Goal: Share content: Share content

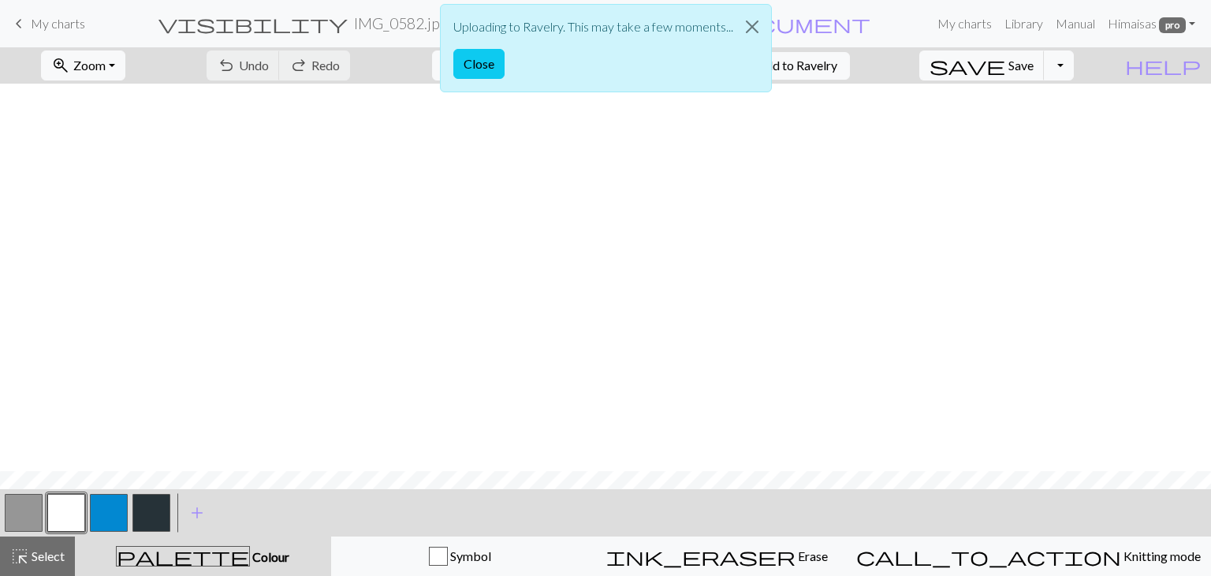
scroll to position [387, 0]
click at [467, 65] on button "Close" at bounding box center [478, 64] width 51 height 30
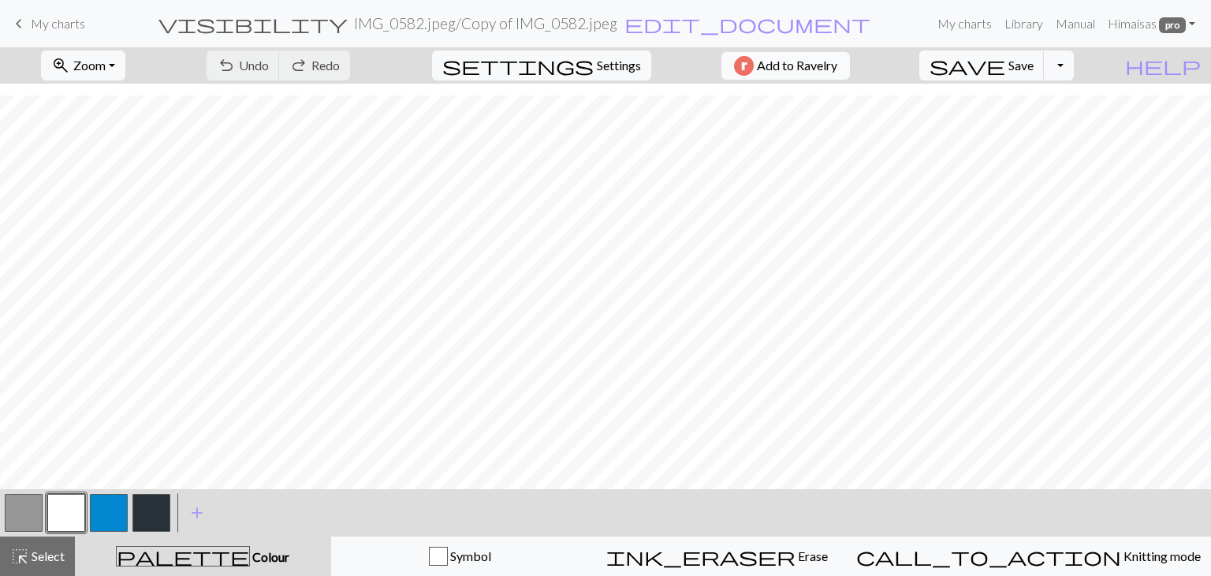
click at [796, 58] on span "Add to Ravelry" at bounding box center [797, 66] width 80 height 20
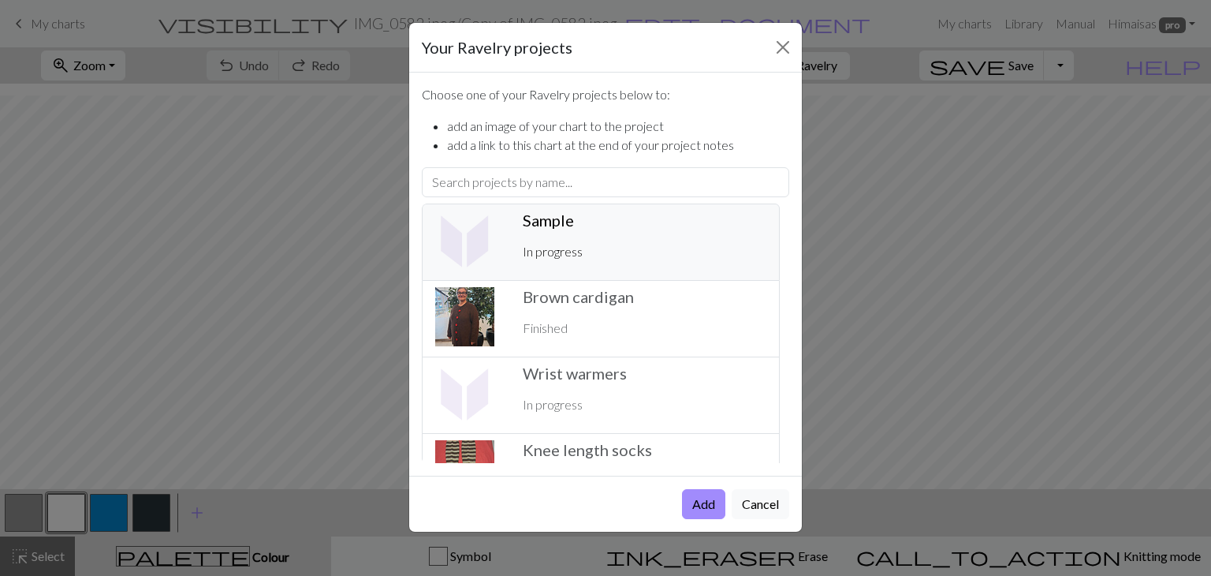
click at [488, 225] on img at bounding box center [464, 240] width 59 height 59
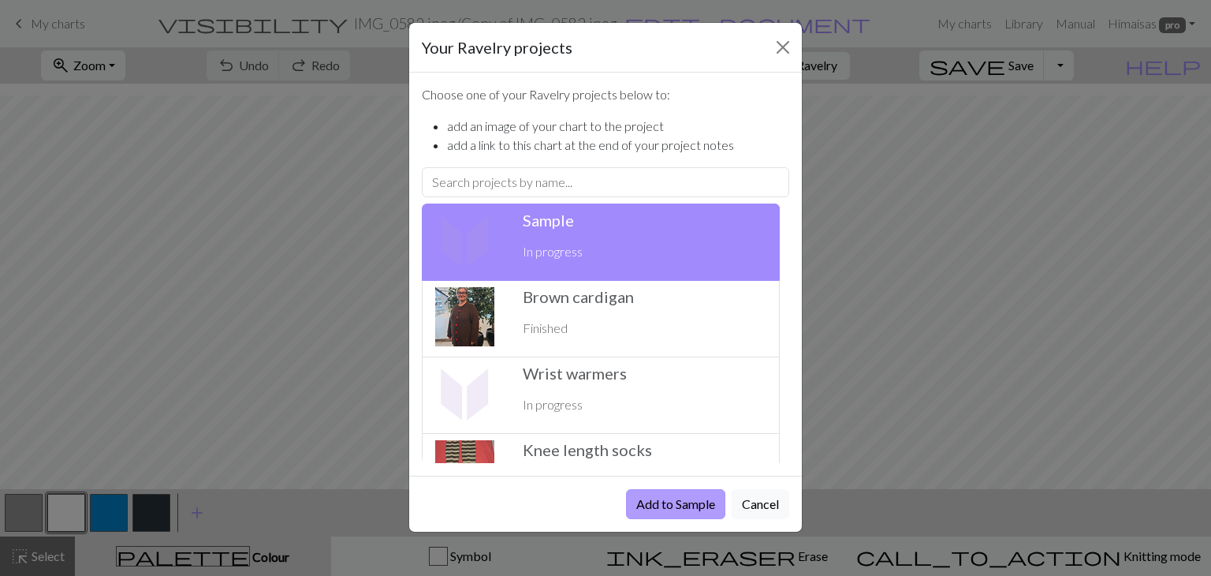
click at [647, 502] on button "Add to Sample" at bounding box center [675, 504] width 99 height 30
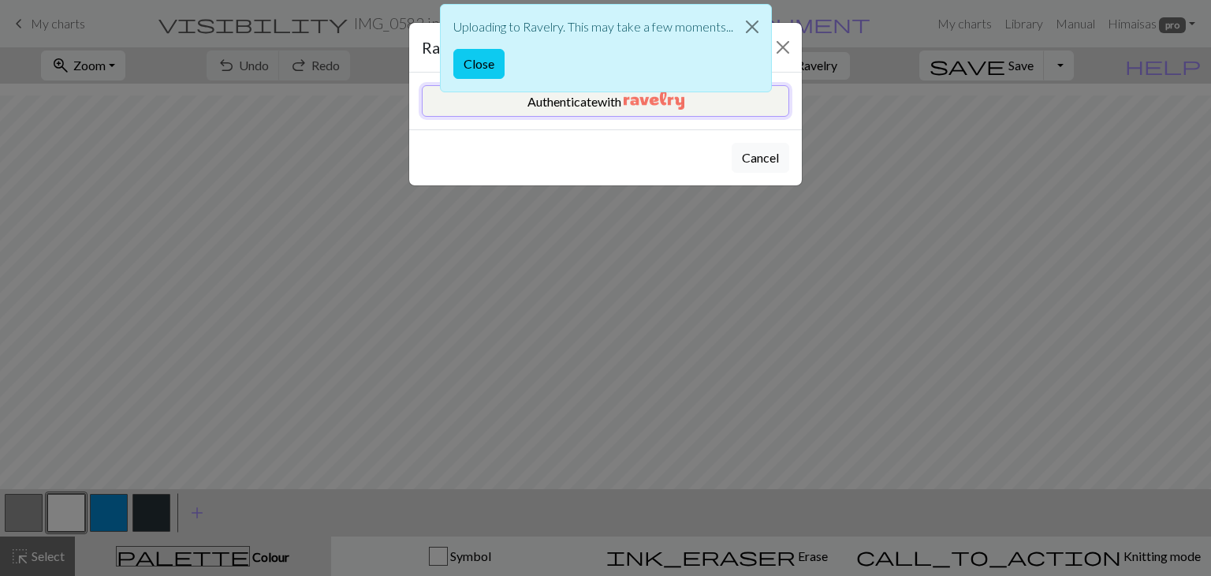
click at [495, 104] on button "Authenticate with" at bounding box center [605, 101] width 367 height 32
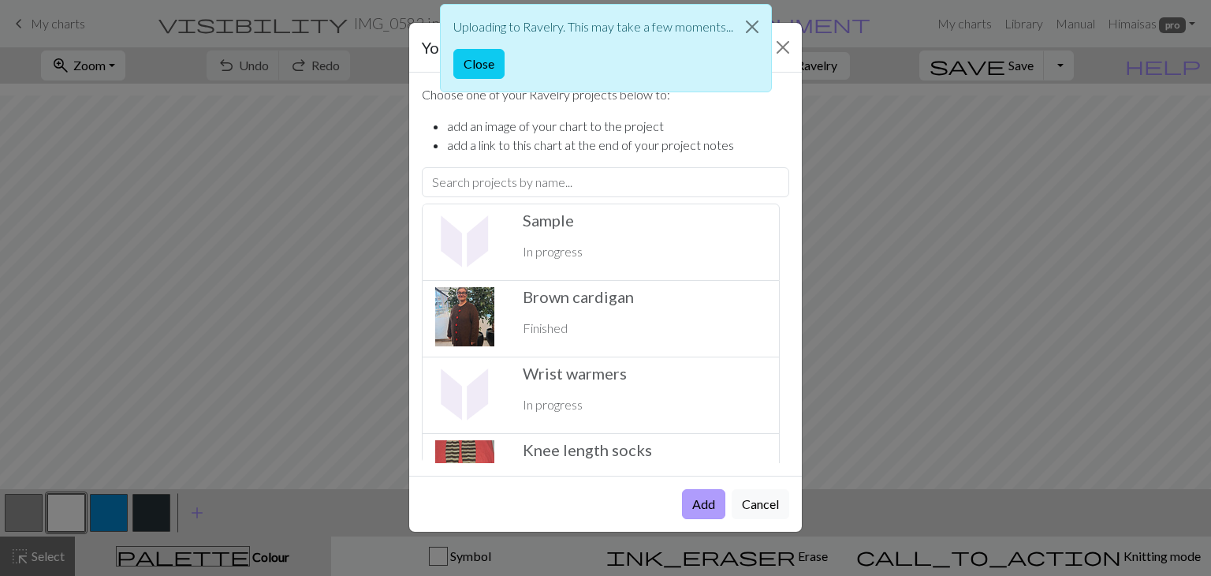
click at [713, 490] on button "Add" at bounding box center [703, 504] width 43 height 30
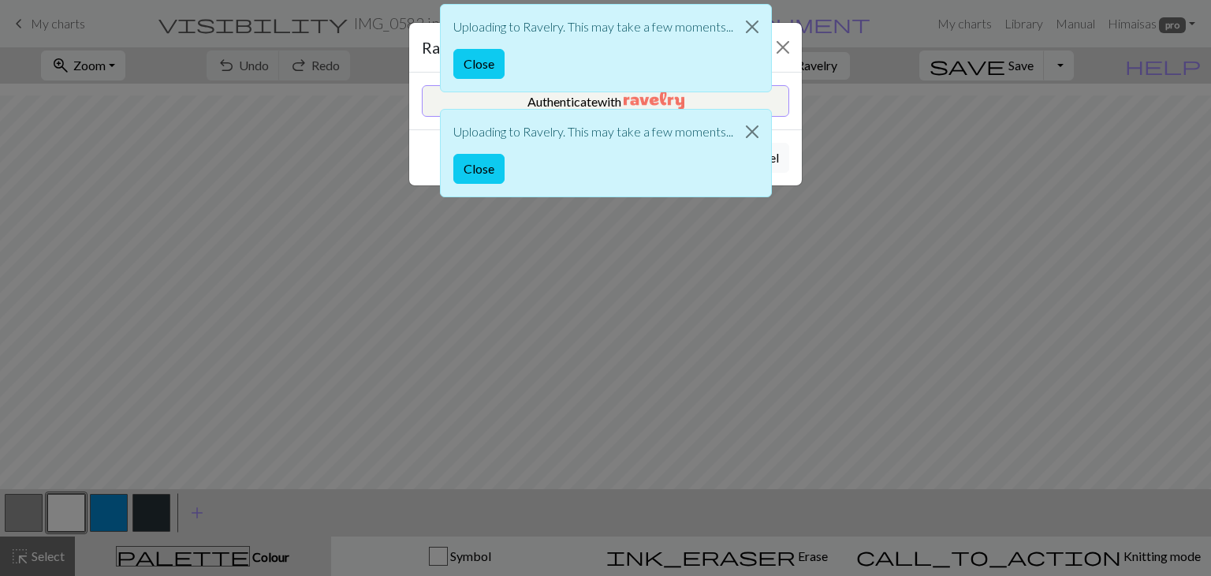
click at [553, 100] on div "Uploading to Ravelry. This may take a few moments... Close" at bounding box center [606, 52] width 332 height 105
click at [785, 164] on div "Uploading to Ravelry. This may take a few moments... Close Uploading to Ravelry…" at bounding box center [605, 105] width 1211 height 210
drag, startPoint x: 628, startPoint y: 48, endPoint x: 727, endPoint y: 77, distance: 103.5
click at [727, 77] on div "Uploading to Ravelry. This may take a few moments... Close" at bounding box center [606, 48] width 332 height 88
click at [426, 108] on div "Uploading to Ravelry. This may take a few moments... Close Uploading to Ravelry…" at bounding box center [605, 105] width 1211 height 210
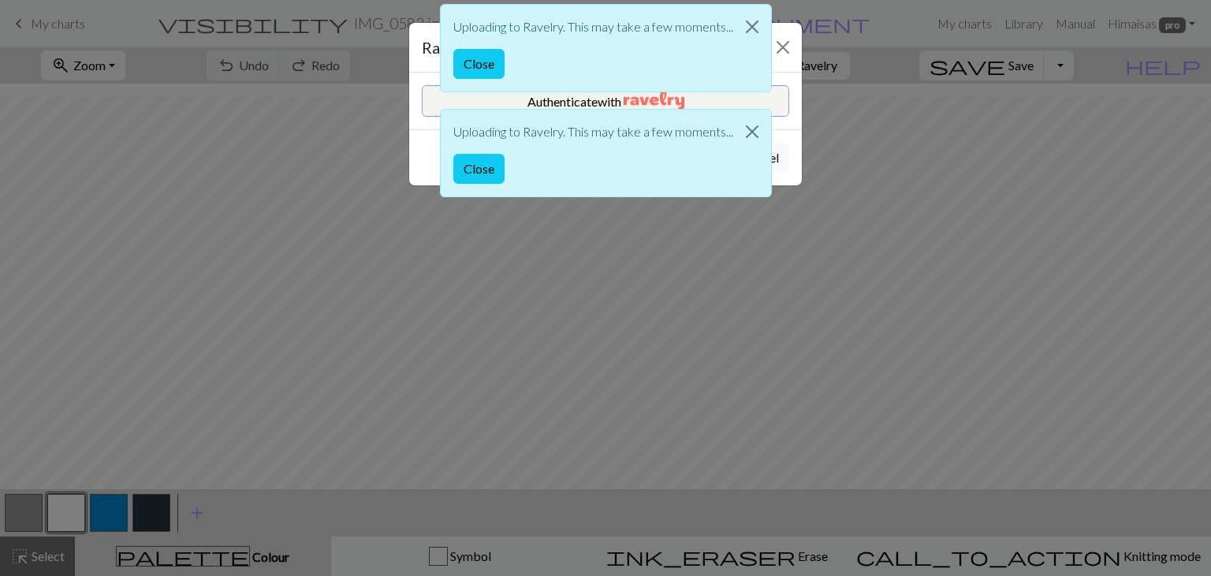
click at [794, 179] on div "Uploading to Ravelry. This may take a few moments... Close Uploading to Ravelry…" at bounding box center [605, 105] width 1211 height 210
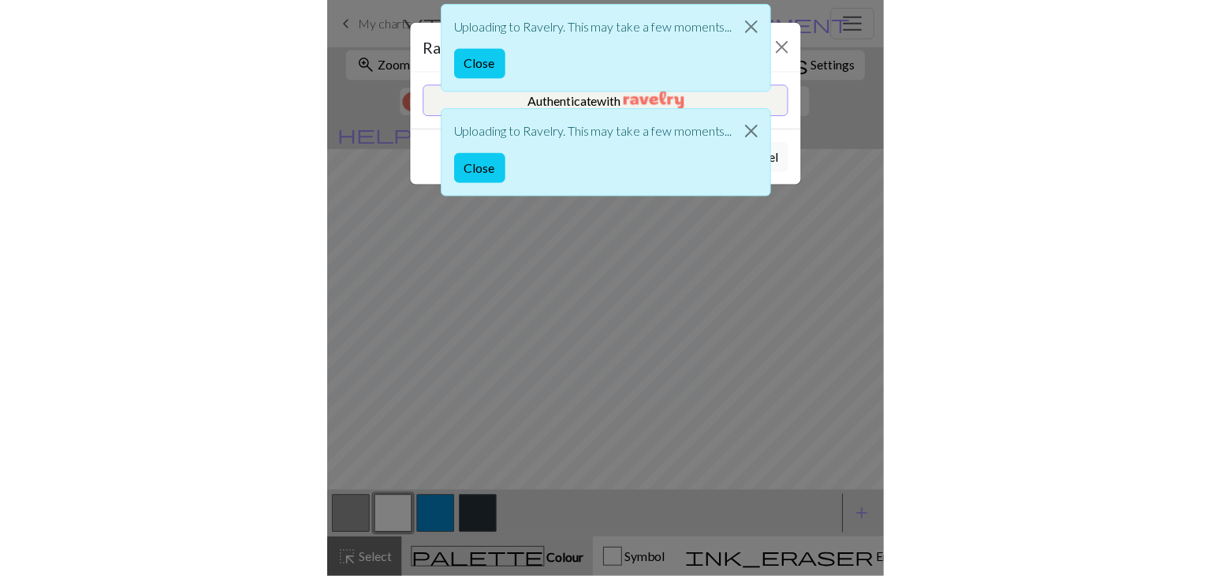
scroll to position [375, 0]
